Goal: Navigation & Orientation: Find specific page/section

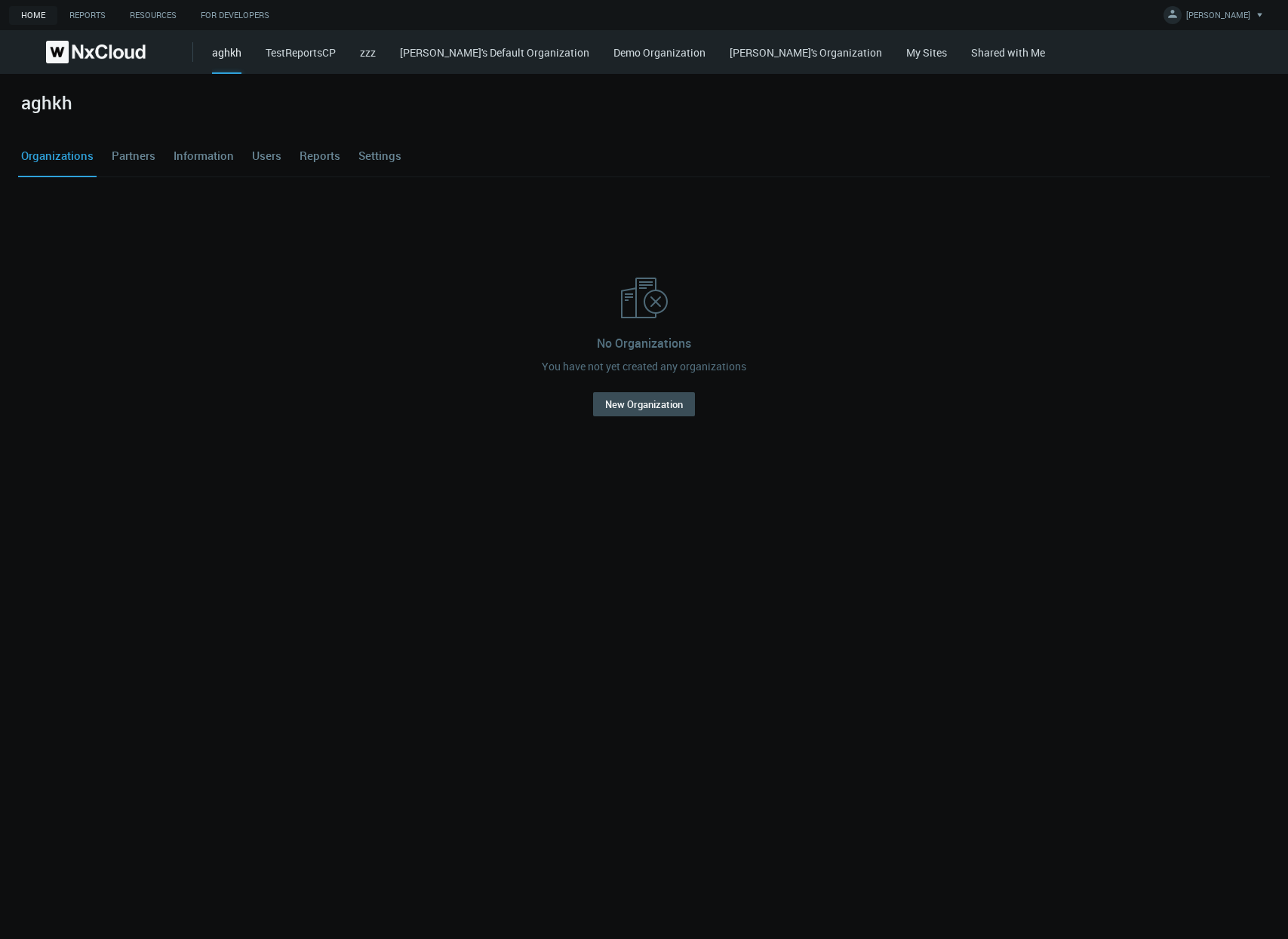
click at [906, 55] on link "My Sites" at bounding box center [926, 52] width 41 height 15
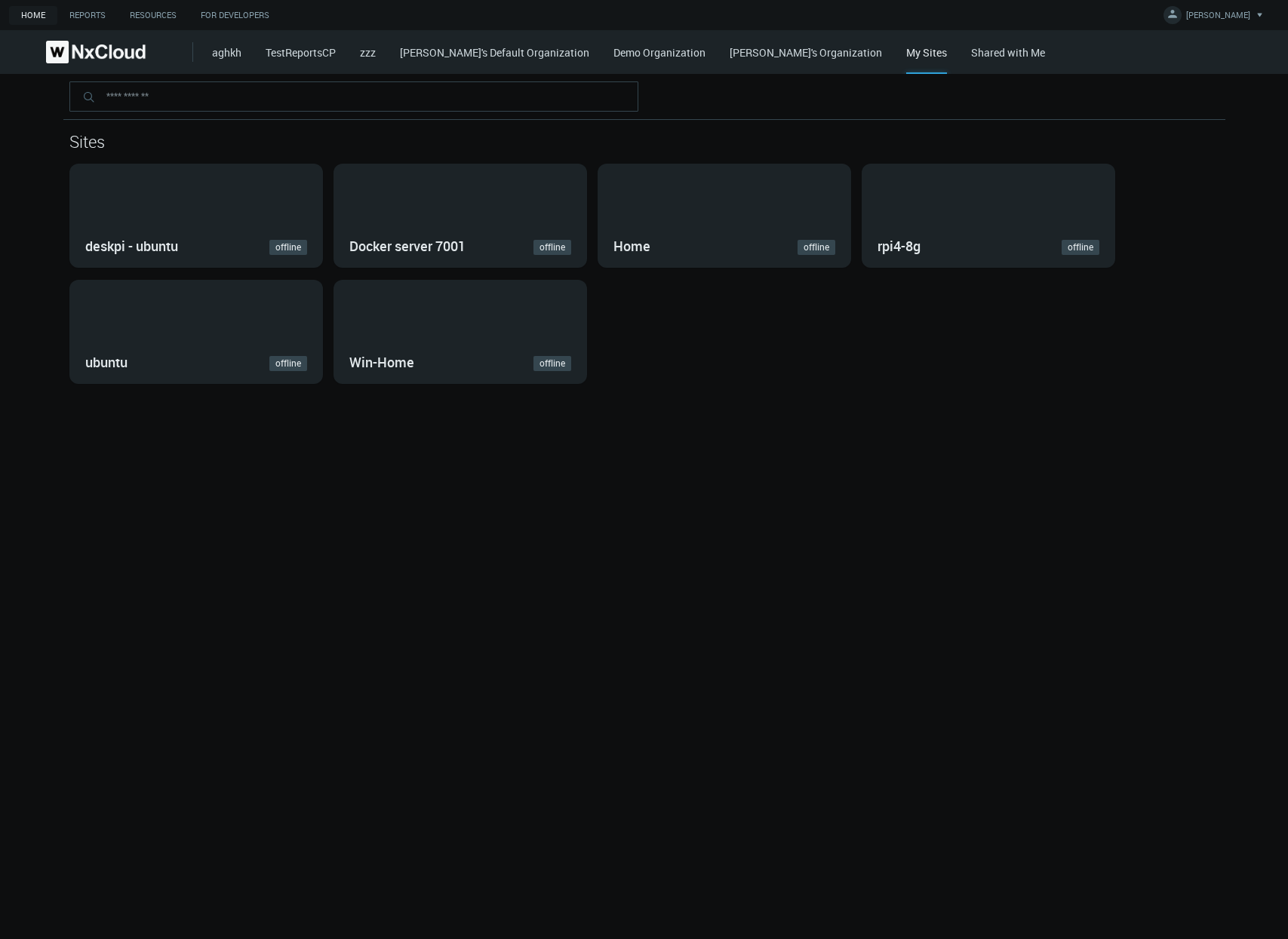
click at [977, 52] on link "Shared with Me" at bounding box center [1008, 52] width 74 height 15
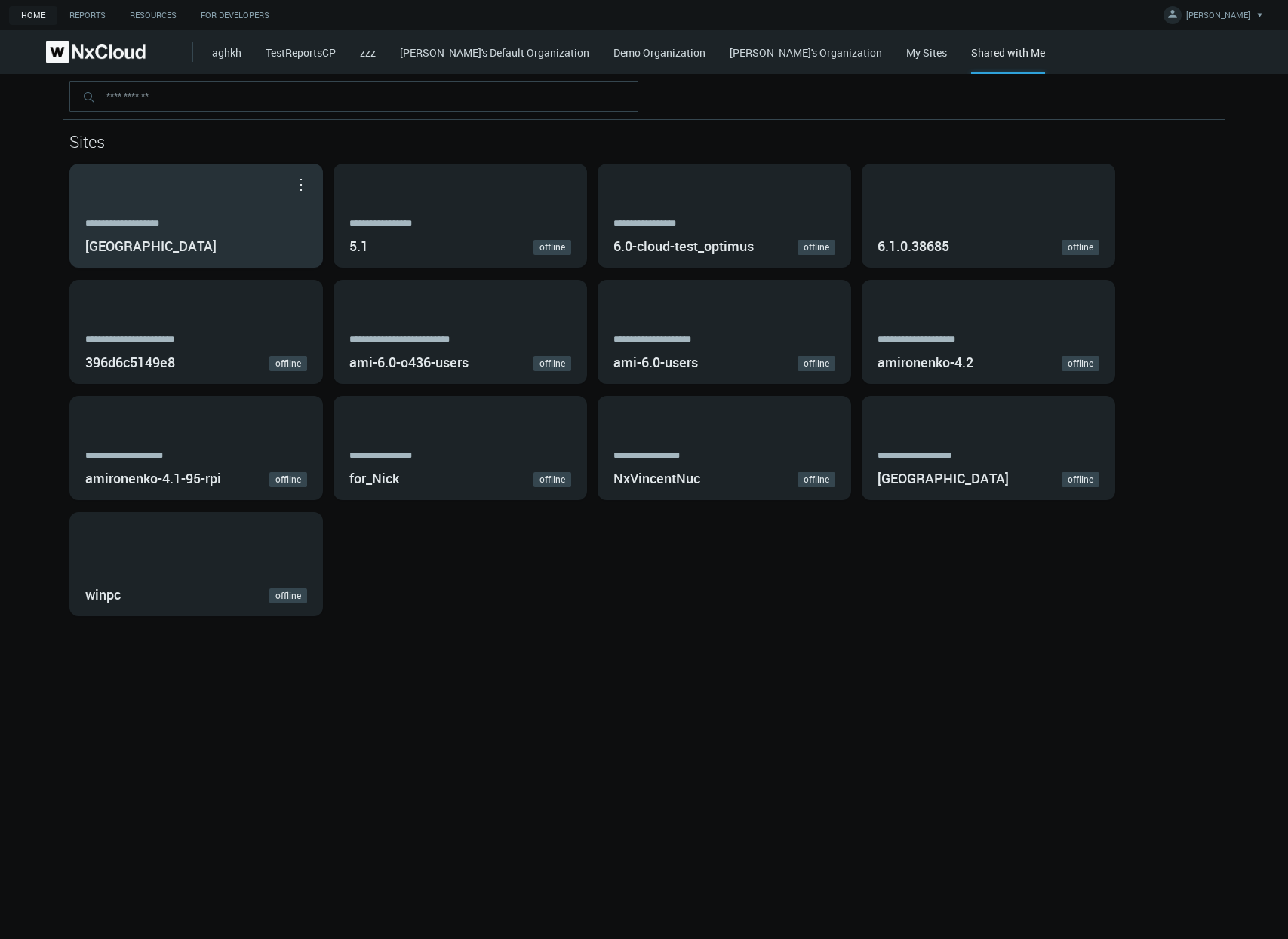
click at [237, 199] on div "**********" at bounding box center [196, 215] width 252 height 102
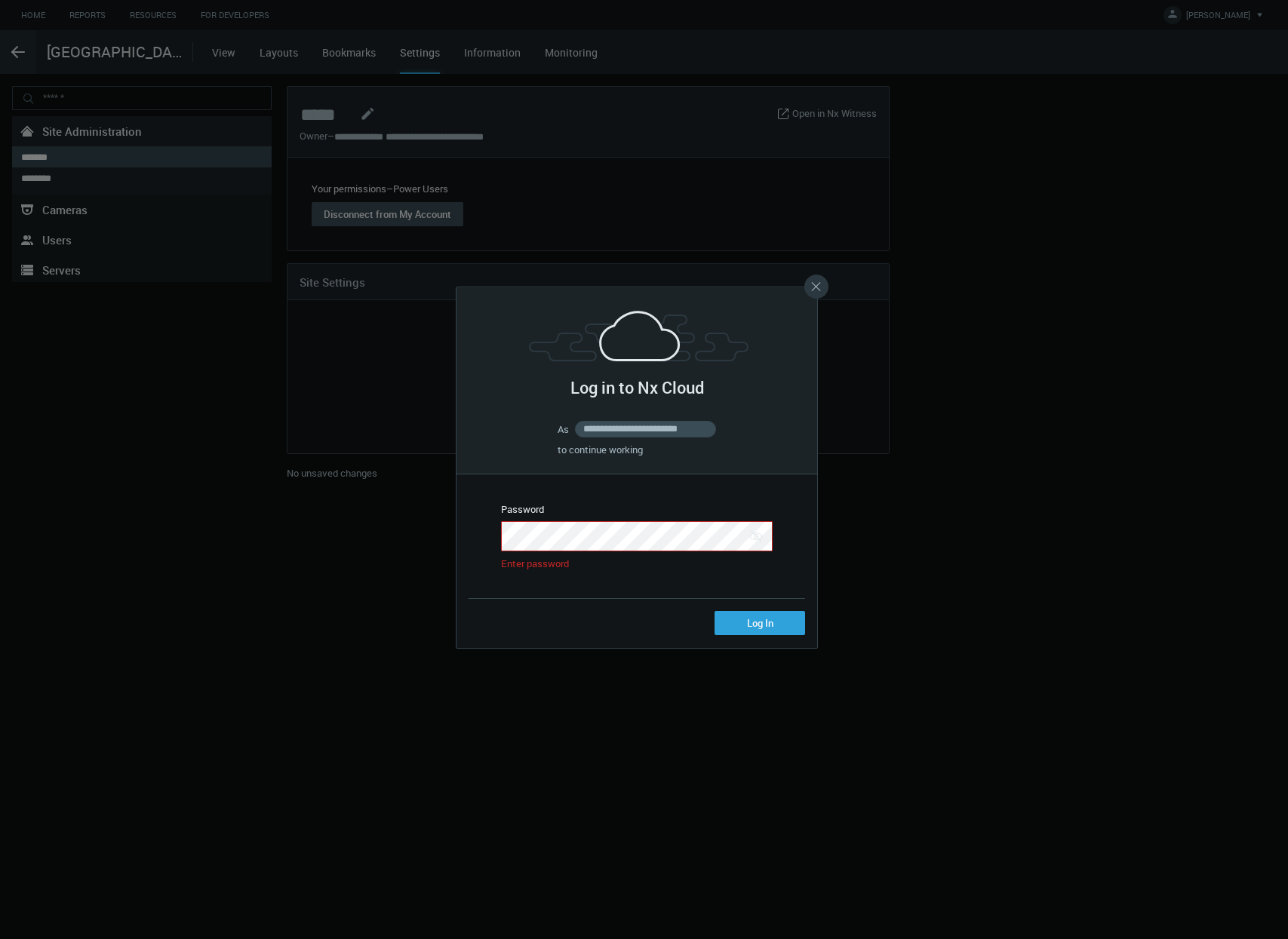
click at [818, 279] on button "Close" at bounding box center [816, 287] width 24 height 24
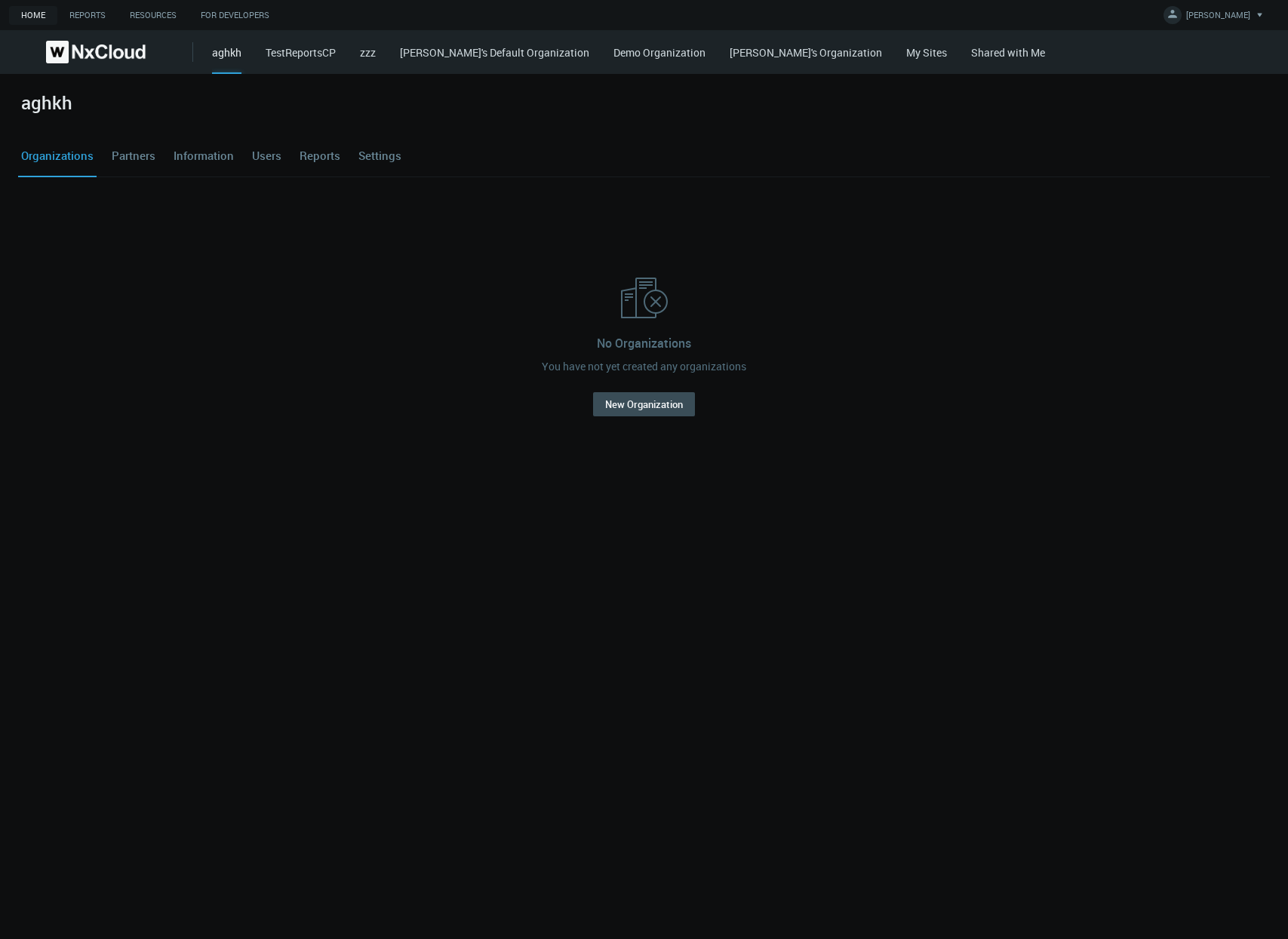
click at [971, 59] on link "Shared with Me" at bounding box center [1008, 52] width 74 height 15
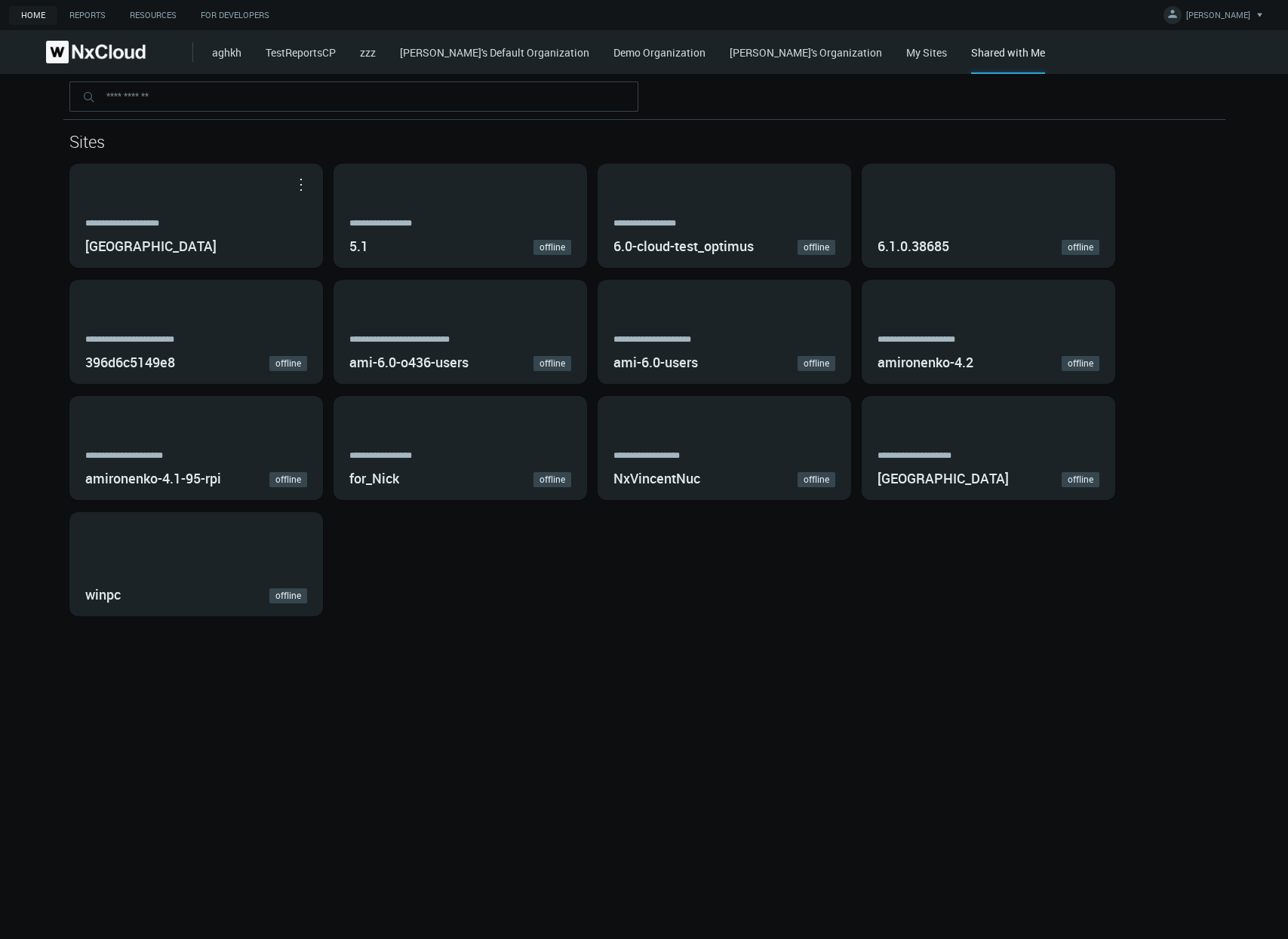
click at [906, 47] on link "My Sites" at bounding box center [926, 52] width 41 height 15
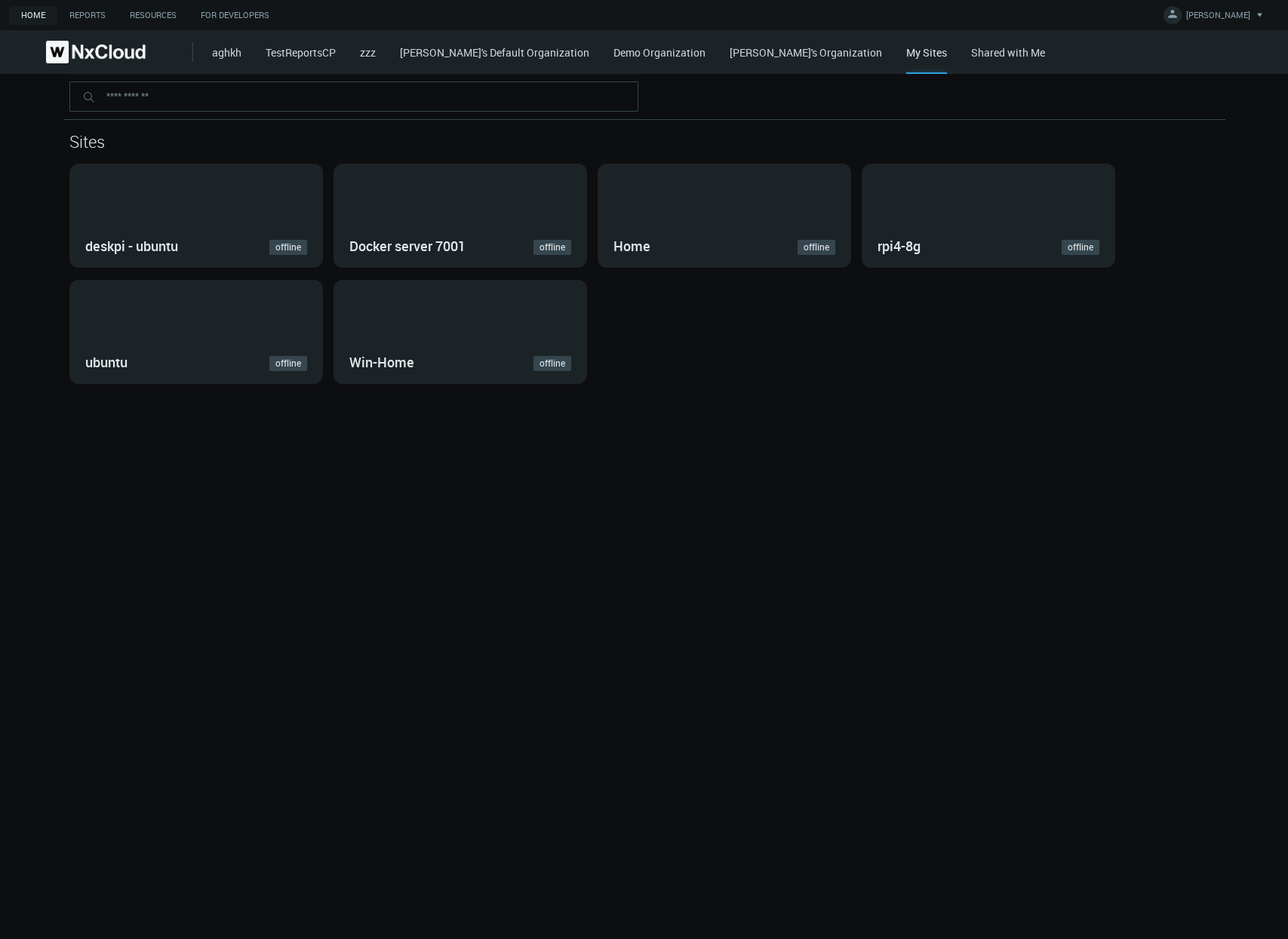
click at [793, 45] on link "[PERSON_NAME]'s Organization" at bounding box center [805, 52] width 152 height 15
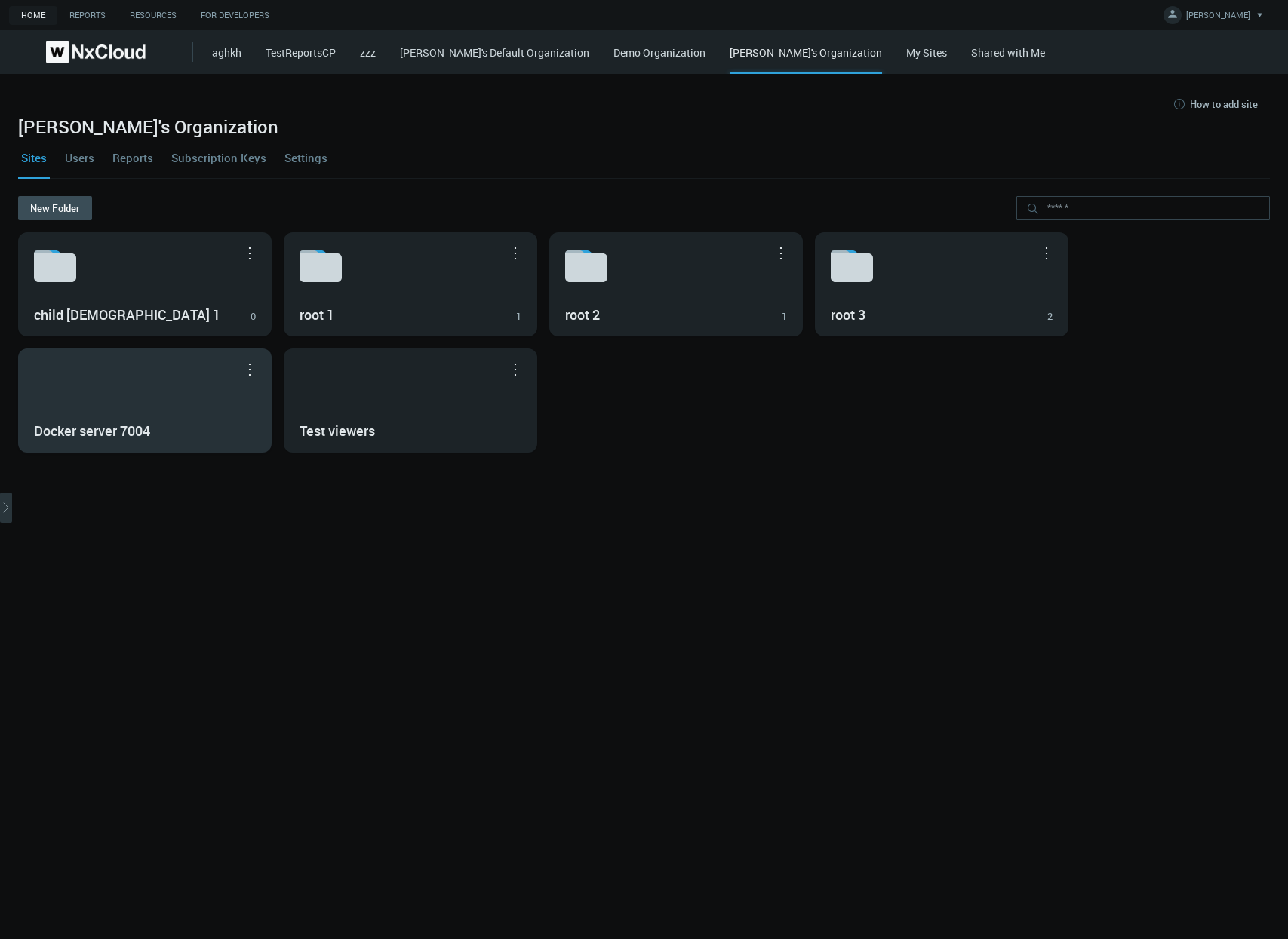
click at [99, 404] on div "Docker server 7004" at bounding box center [144, 400] width 252 height 102
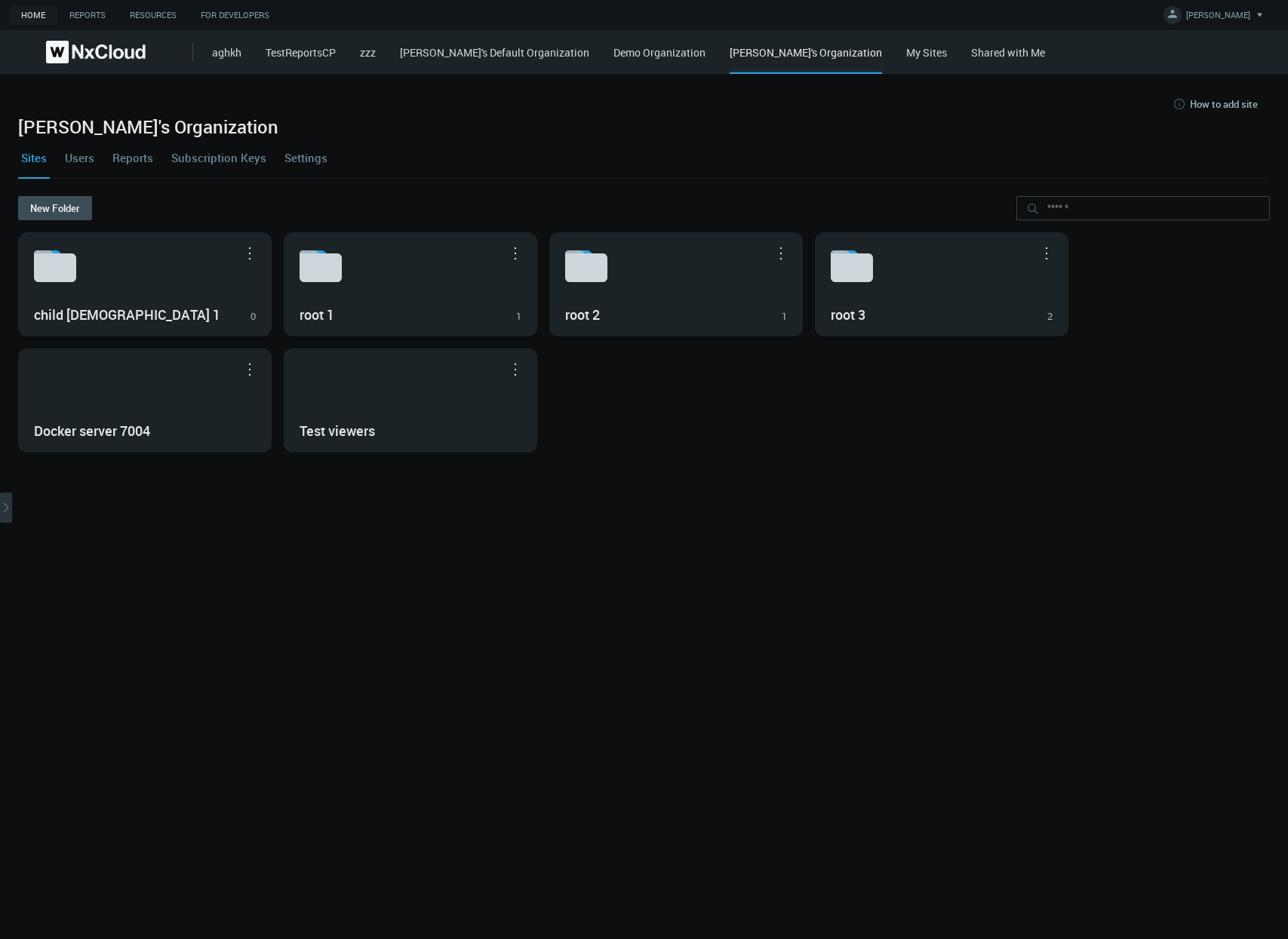
click at [628, 52] on link "Demo Organization" at bounding box center [659, 52] width 92 height 15
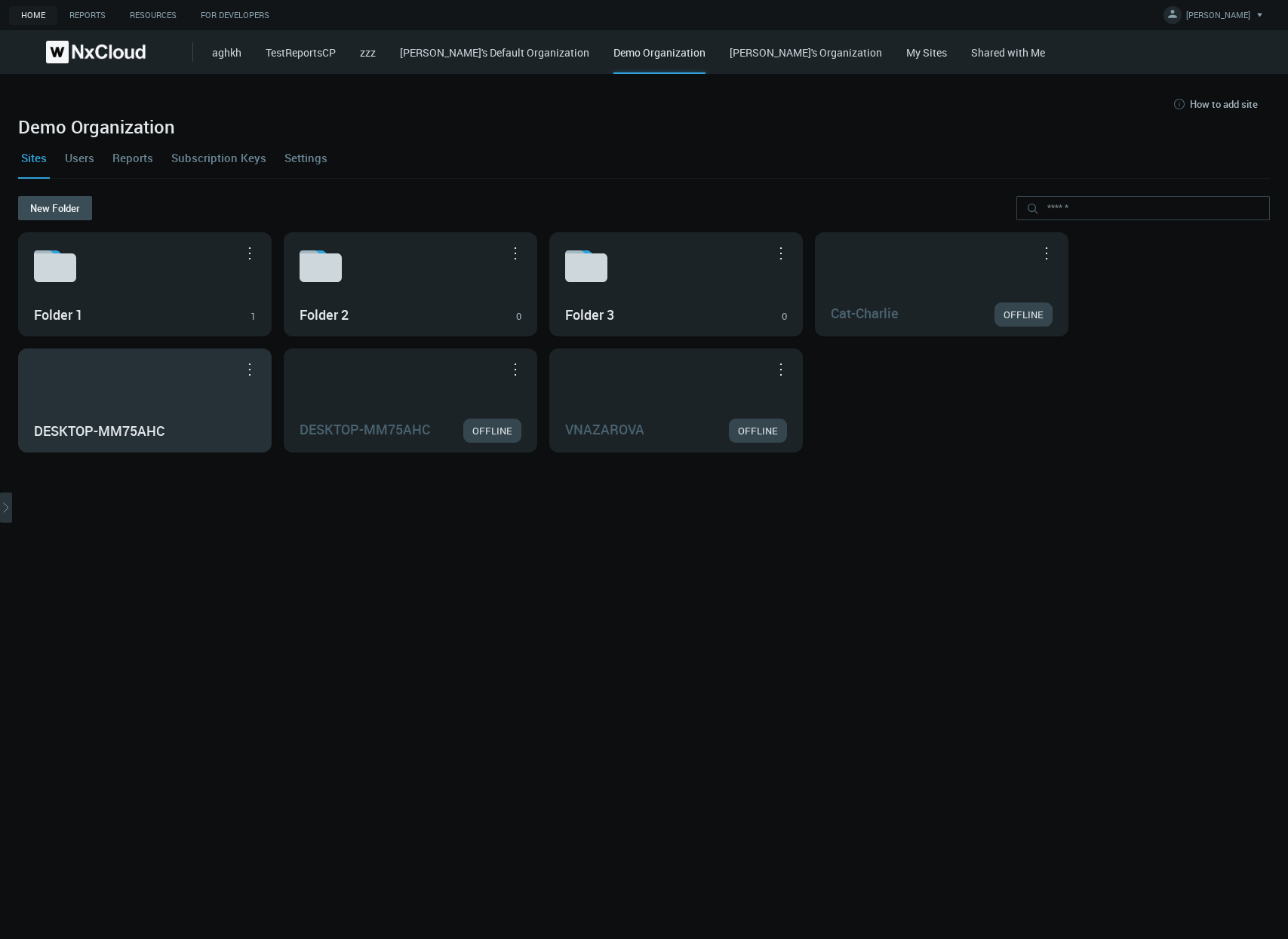
click at [155, 382] on div "DESKTOP-MM75AHC" at bounding box center [144, 400] width 252 height 102
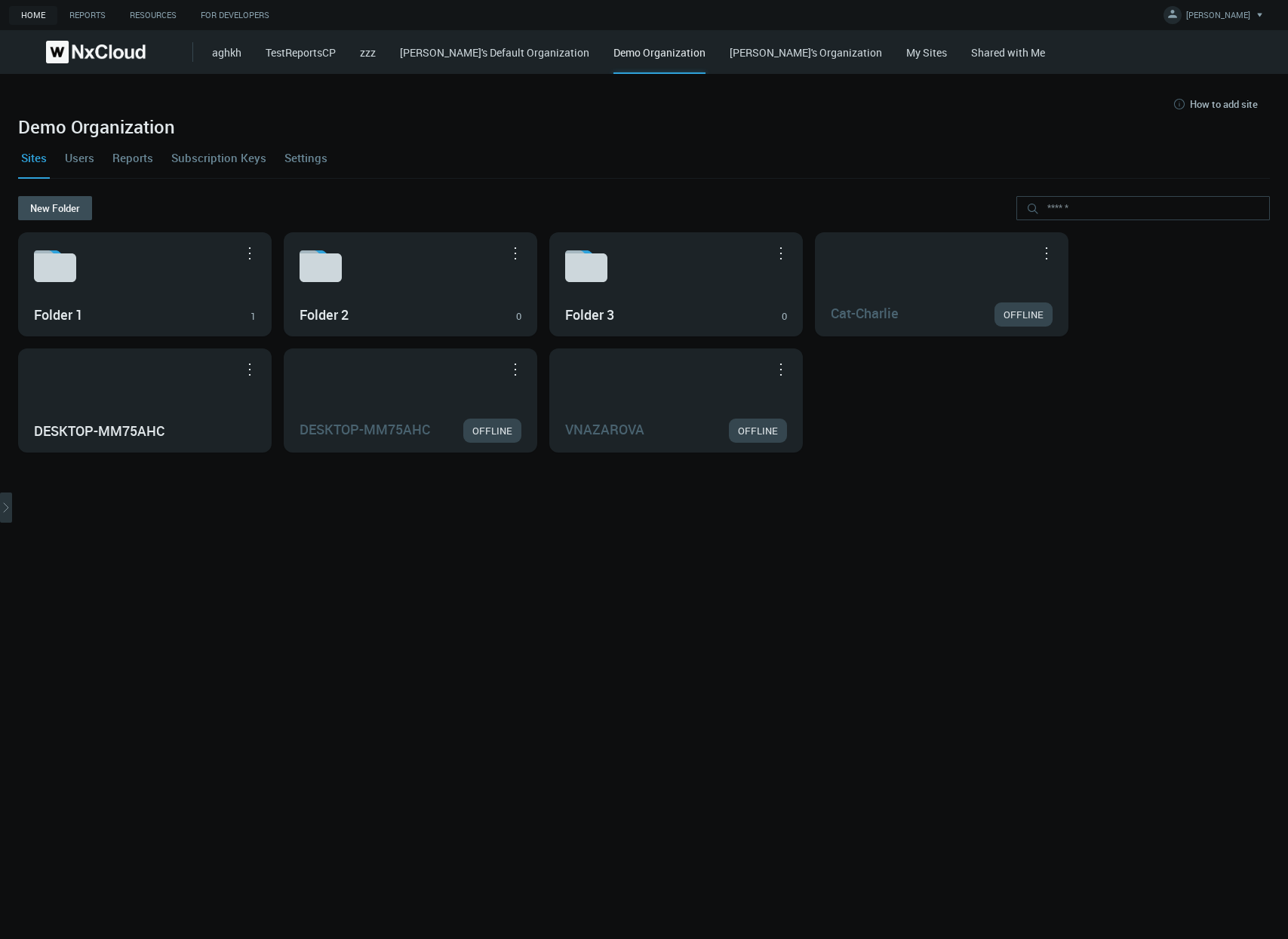
click at [375, 56] on link "zzz" at bounding box center [368, 52] width 16 height 15
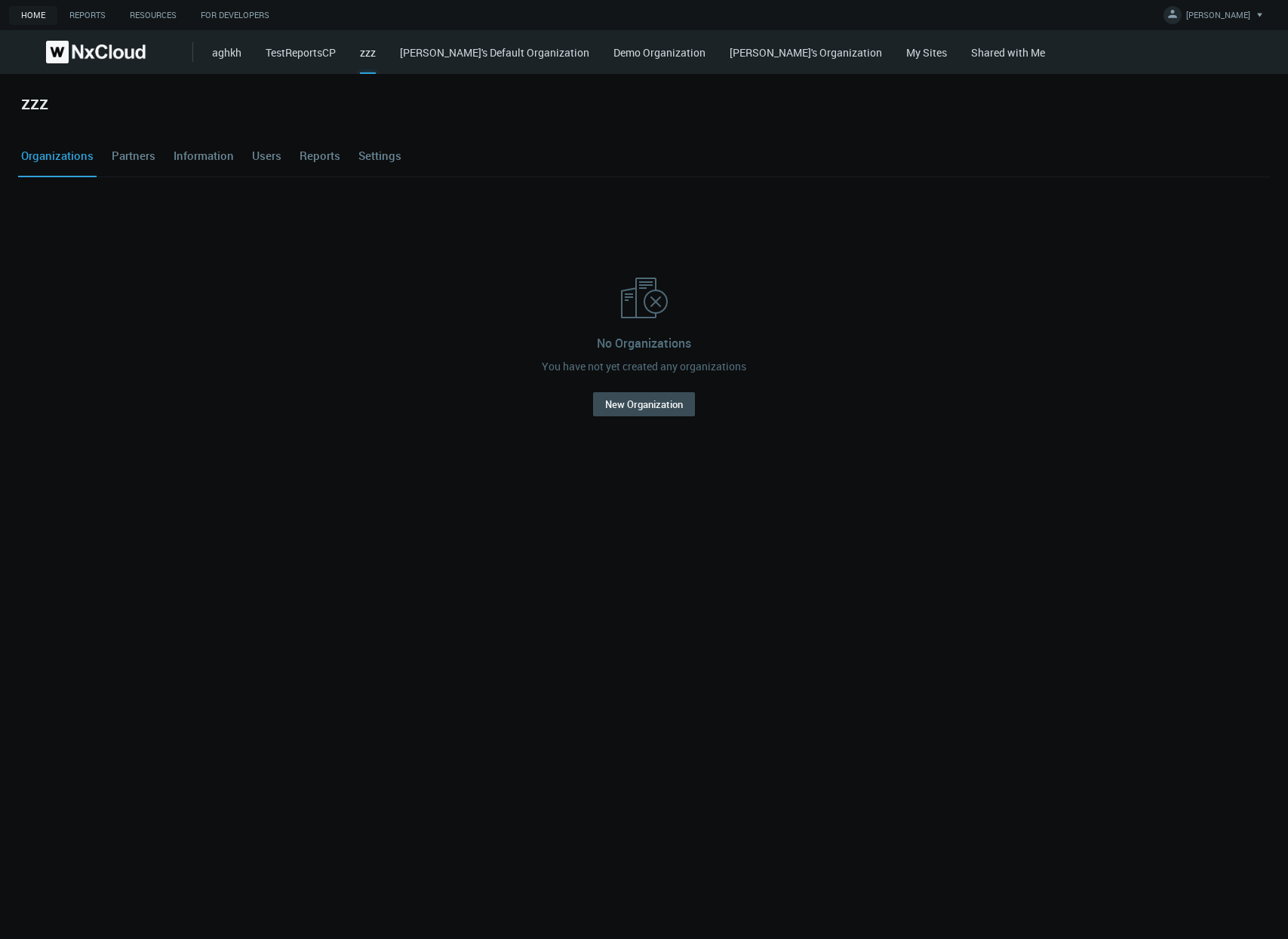
click at [303, 49] on link "TestReportsCP" at bounding box center [300, 52] width 70 height 15
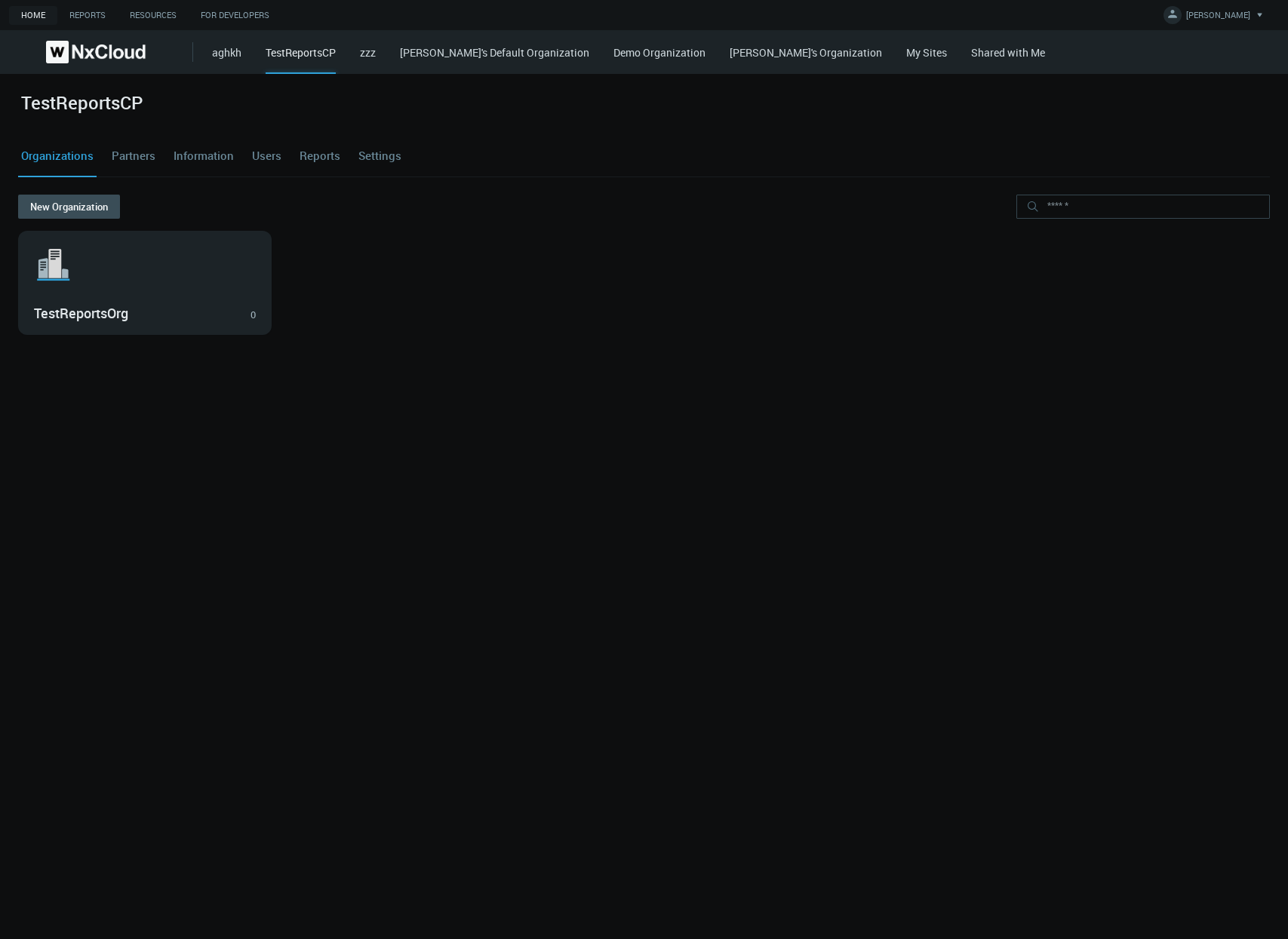
click at [239, 49] on link "aghkh" at bounding box center [226, 52] width 29 height 15
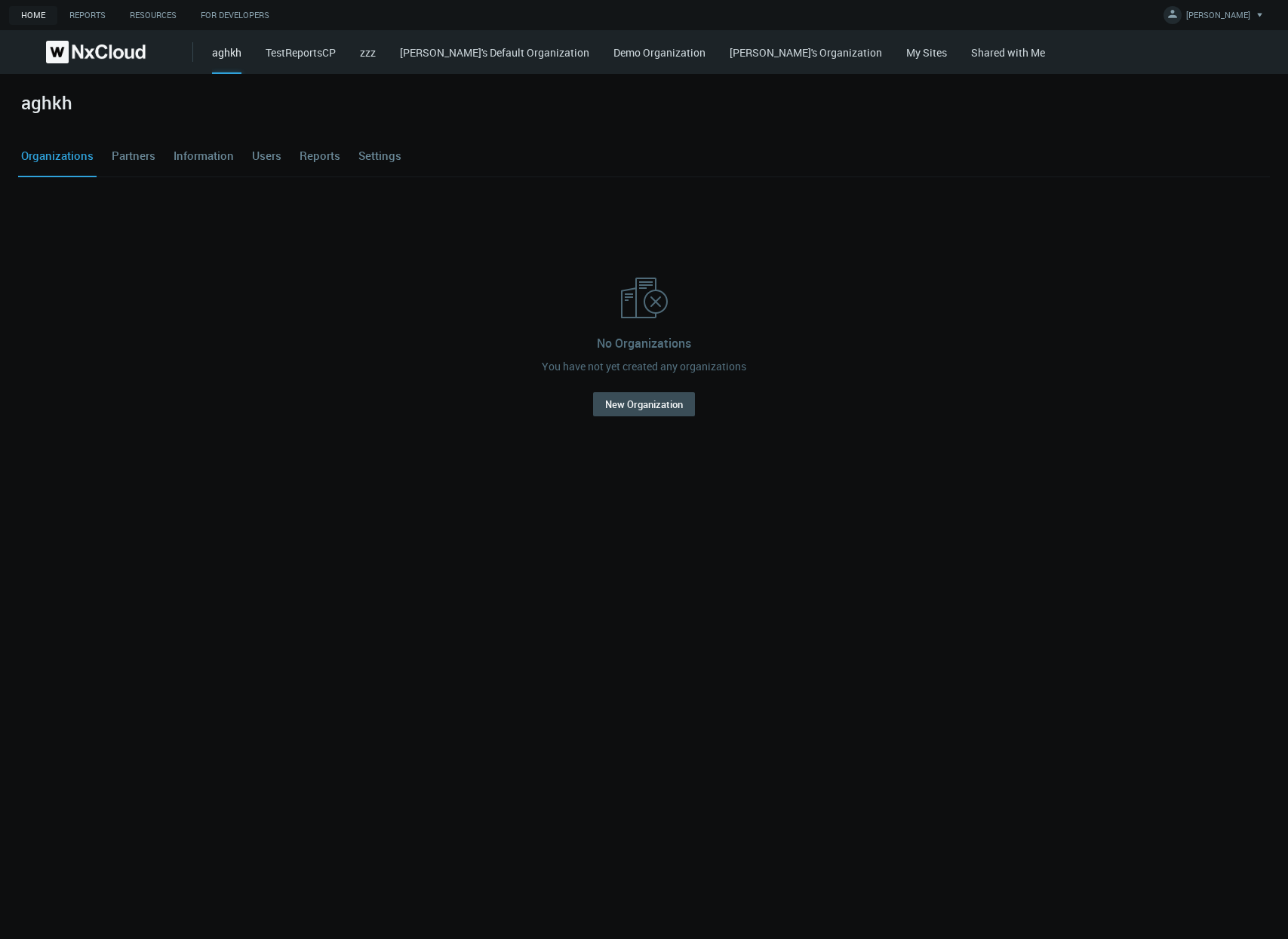
click at [119, 52] on img at bounding box center [96, 52] width 99 height 22
click at [626, 218] on div "No Organizations You have not yet created any organizations New Organization" at bounding box center [644, 346] width 1239 height 302
click at [812, 218] on div "No Organizations You have not yet created any organizations New Organization" at bounding box center [644, 346] width 1239 height 302
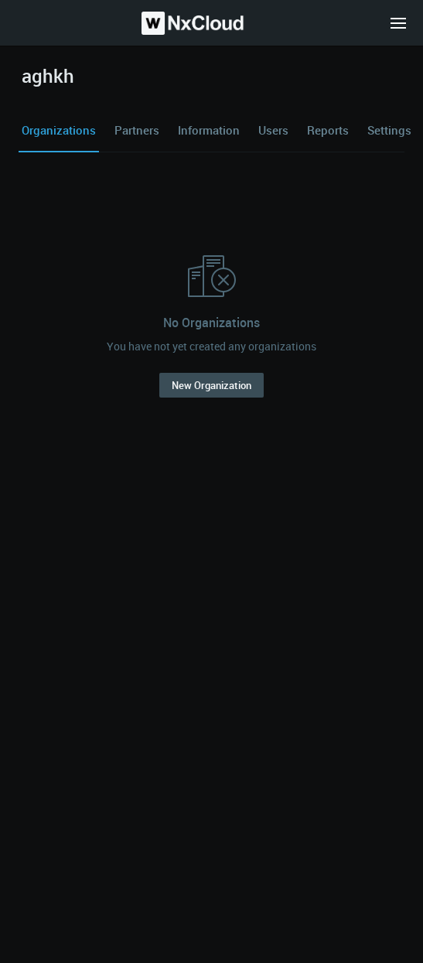
click at [393, 29] on icon at bounding box center [398, 23] width 25 height 25
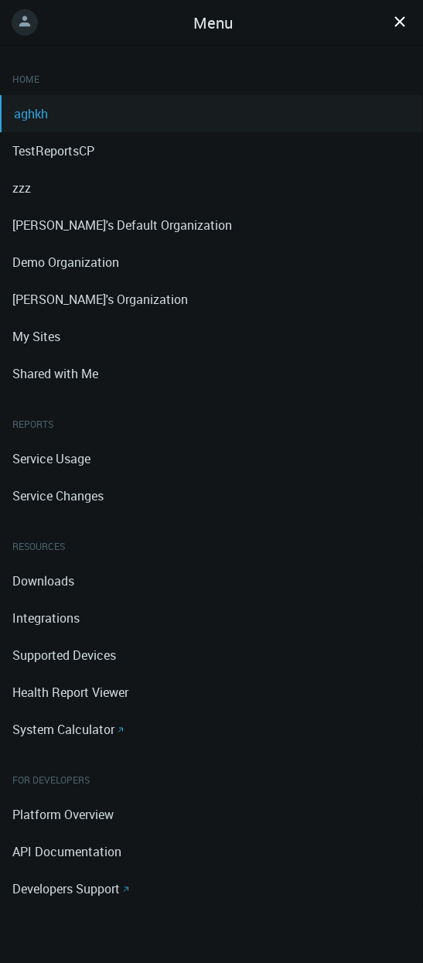
scroll to position [21, 0]
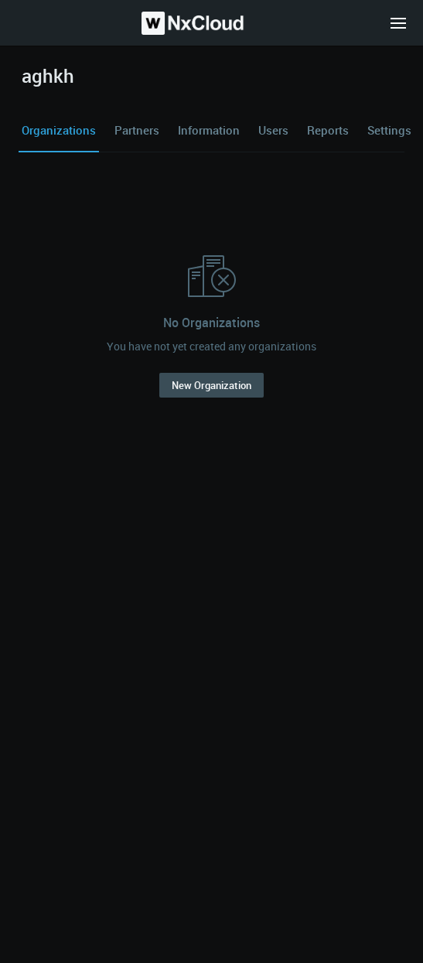
click at [395, 27] on rect at bounding box center [398, 28] width 15 height 2
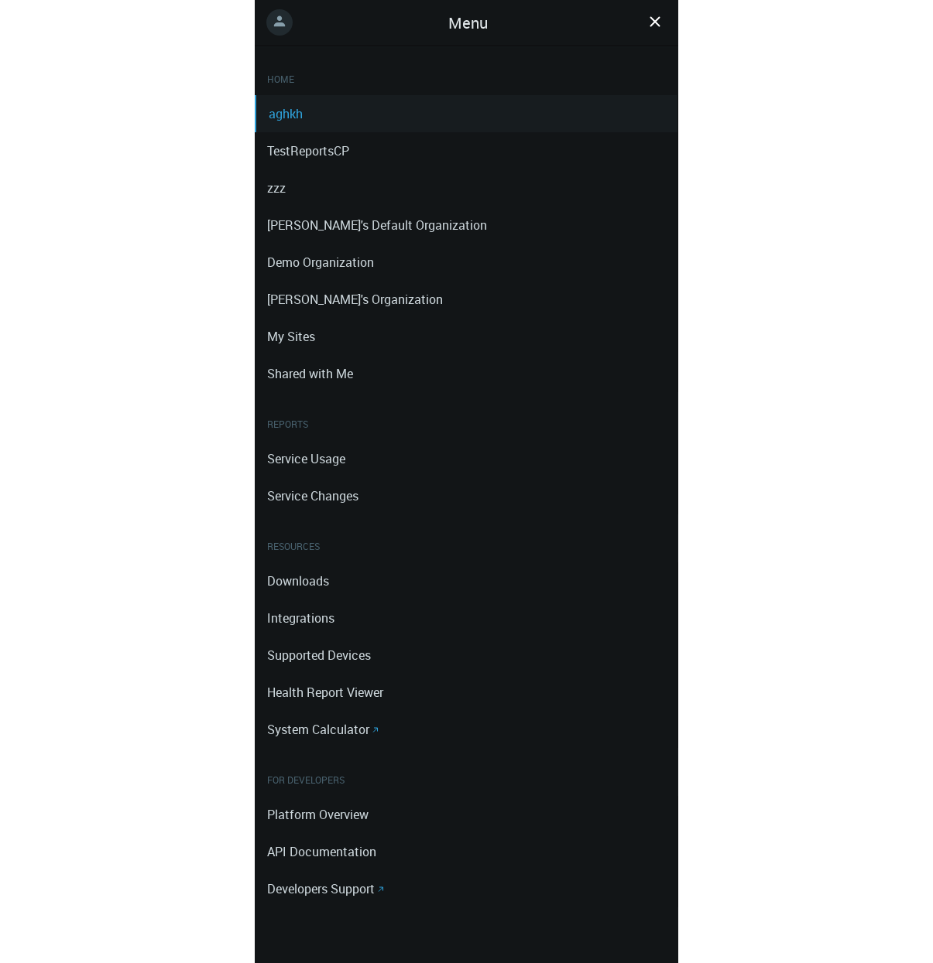
scroll to position [21, 0]
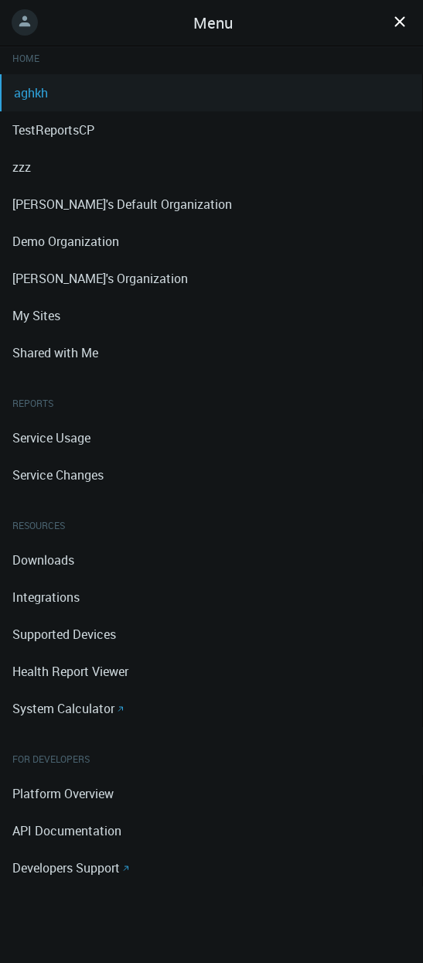
click at [18, 16] on circle at bounding box center [25, 22] width 26 height 26
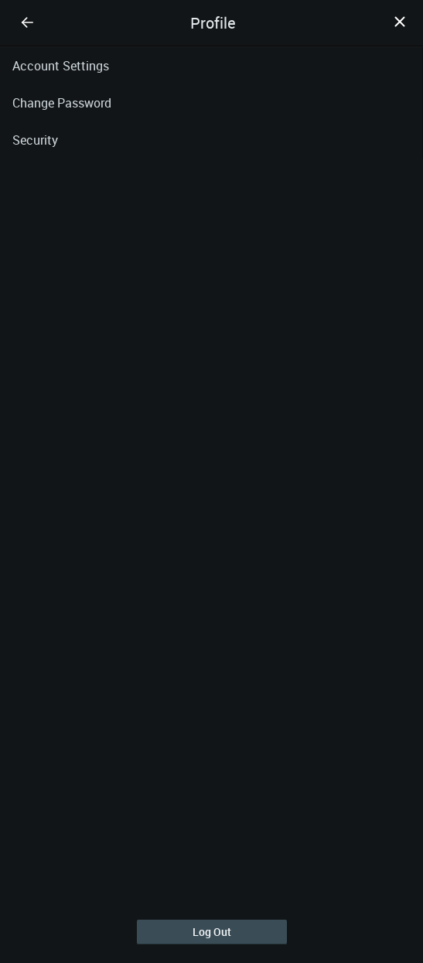
click at [397, 19] on line at bounding box center [400, 21] width 9 height 9
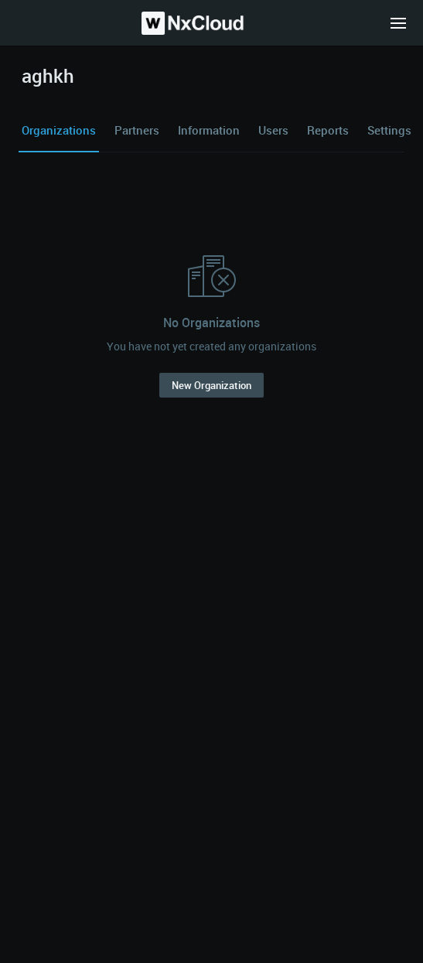
click at [423, 77] on html "aghkh Organizations Partners Information Users Reports Settings No Organization…" at bounding box center [211, 481] width 423 height 963
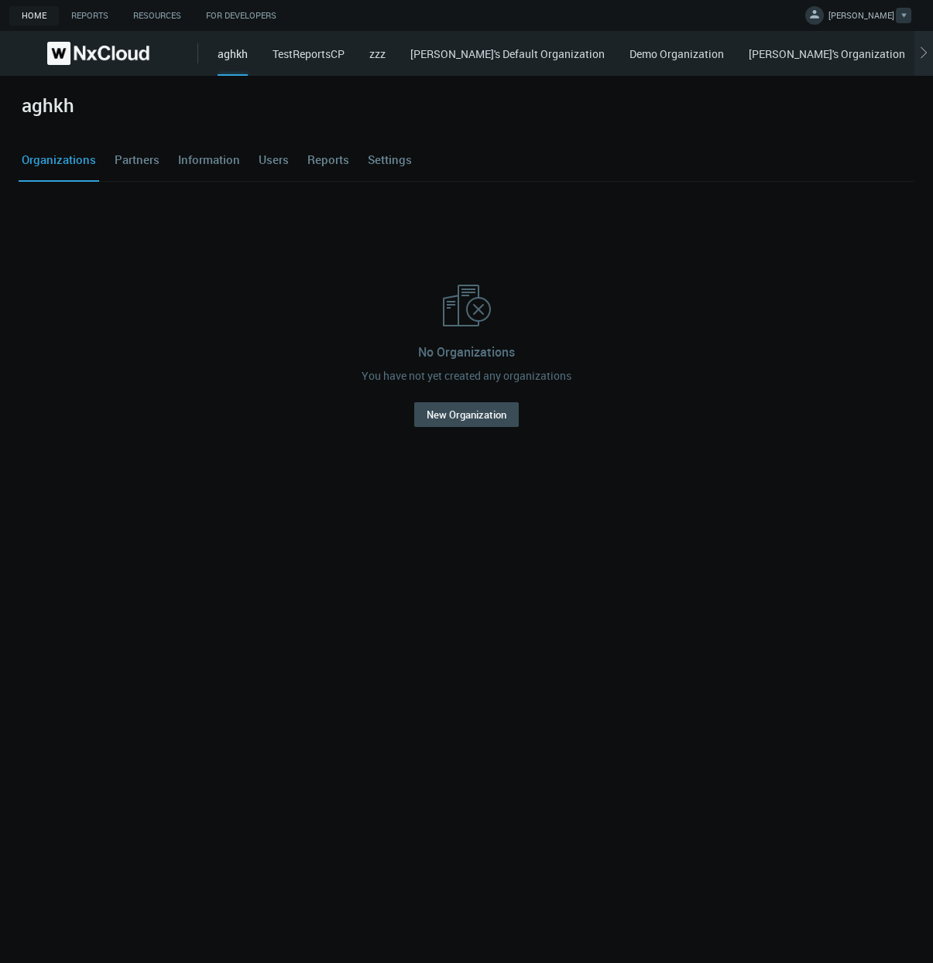
click at [879, 19] on span "[PERSON_NAME]" at bounding box center [861, 18] width 66 height 18
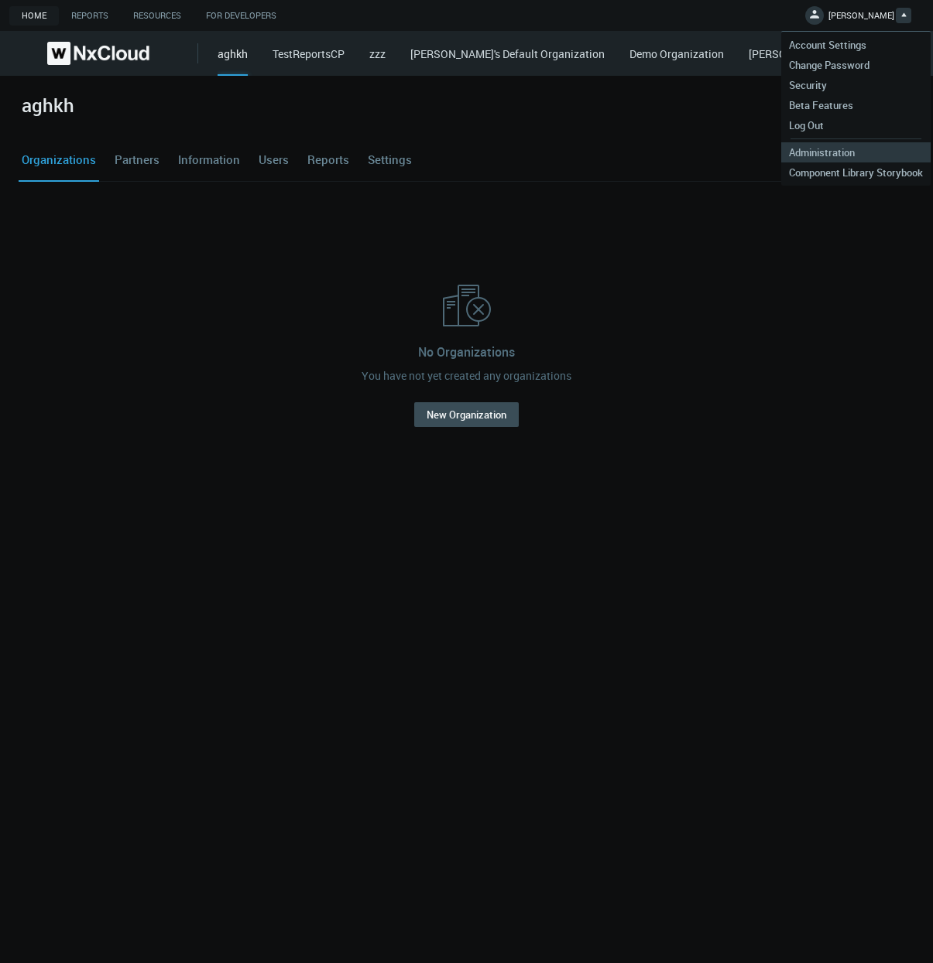
click at [849, 156] on span "Administration" at bounding box center [821, 152] width 81 height 14
